Goal: Check status: Check status

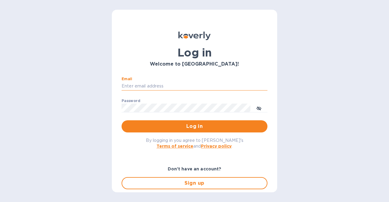
click at [144, 86] on input "Email" at bounding box center [194, 86] width 146 height 9
type input "esalgado@tradewindsspecialty.com"
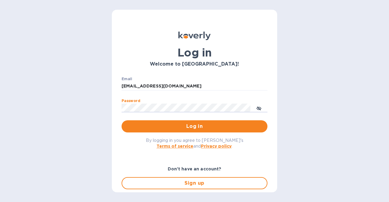
click at [121, 120] on button "Log in" at bounding box center [194, 126] width 146 height 12
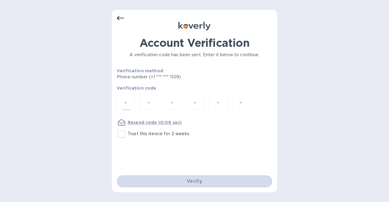
click at [130, 107] on div at bounding box center [126, 105] width 18 height 22
type input "3"
type input "9"
type input "7"
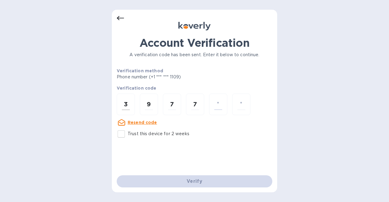
type input "7"
type input "9"
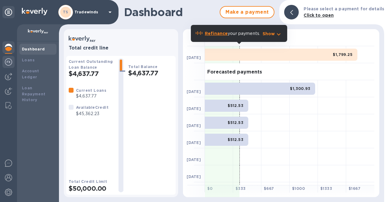
click at [11, 64] on img at bounding box center [8, 61] width 7 height 7
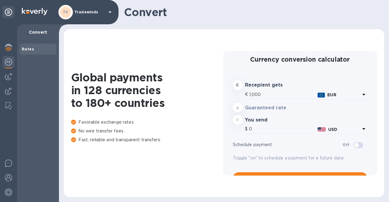
type input "1,166.5"
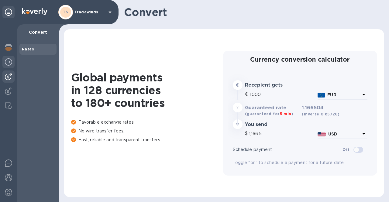
click at [9, 80] on div at bounding box center [8, 76] width 12 height 12
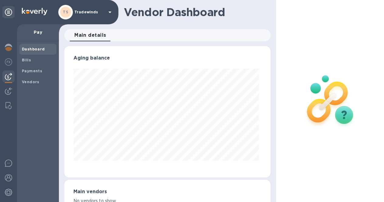
scroll to position [131, 203]
